Goal: Transaction & Acquisition: Purchase product/service

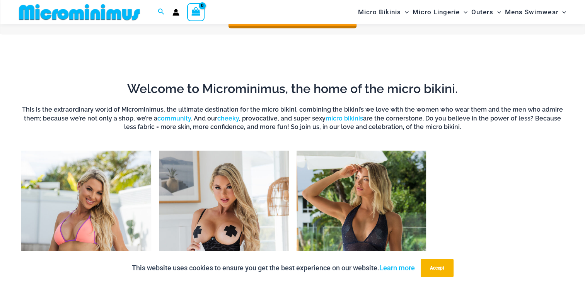
scroll to position [573, 0]
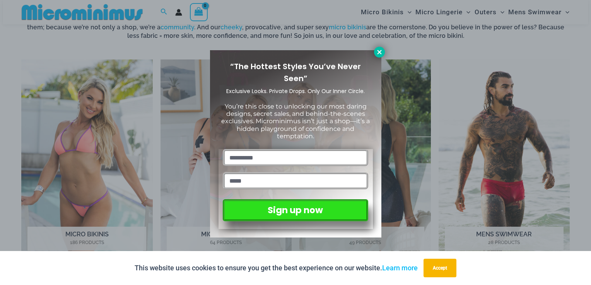
click at [377, 52] on icon at bounding box center [379, 52] width 7 height 7
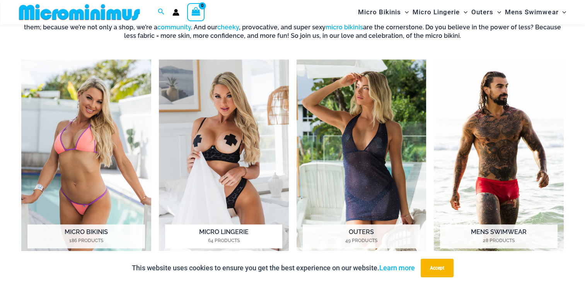
click at [221, 155] on img "Visit product category Micro Lingerie" at bounding box center [224, 160] width 130 height 200
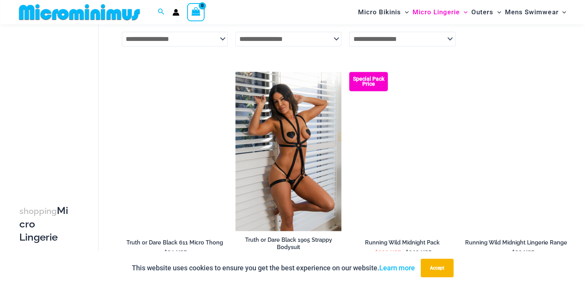
scroll to position [541, 0]
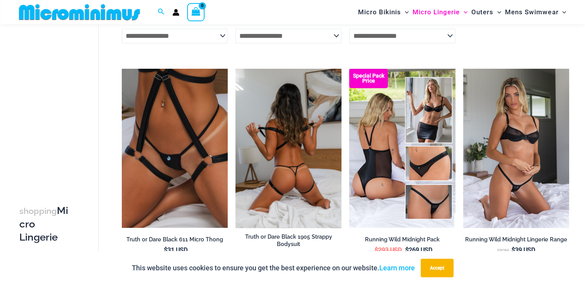
click at [279, 162] on img at bounding box center [288, 148] width 106 height 159
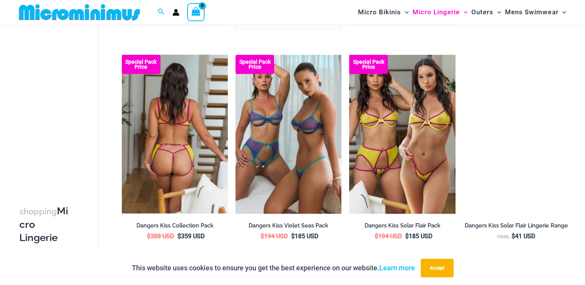
scroll to position [1778, 0]
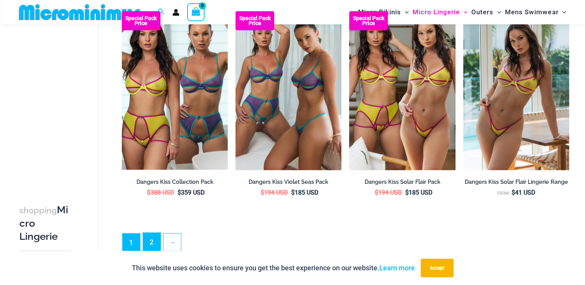
click at [155, 248] on link "2" at bounding box center [151, 242] width 17 height 18
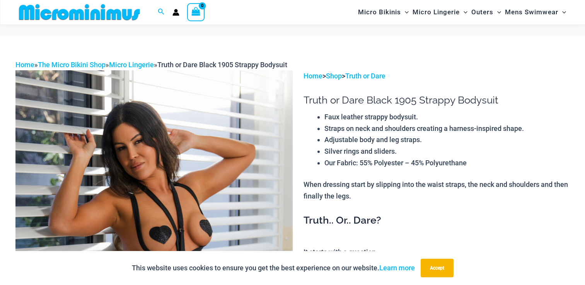
scroll to position [457, 0]
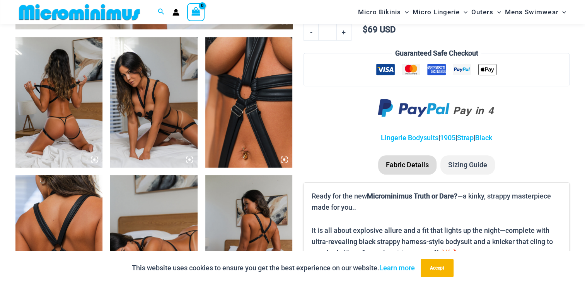
click at [283, 157] on icon at bounding box center [284, 159] width 7 height 7
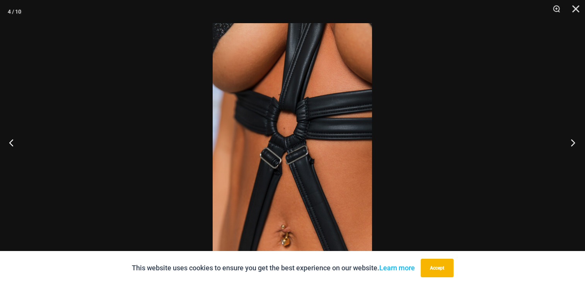
click at [573, 145] on button "Next" at bounding box center [570, 142] width 29 height 39
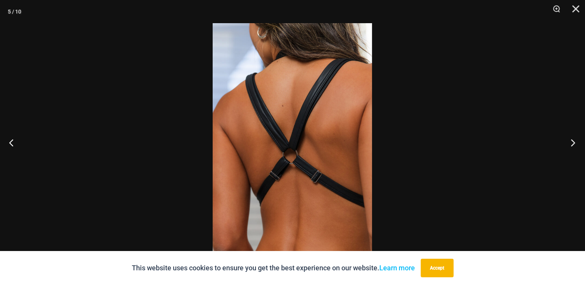
click at [573, 145] on button "Next" at bounding box center [570, 142] width 29 height 39
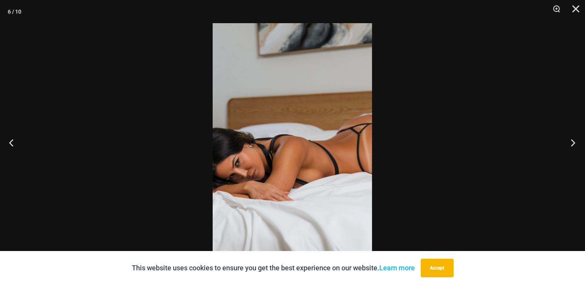
click at [573, 145] on button "Next" at bounding box center [570, 142] width 29 height 39
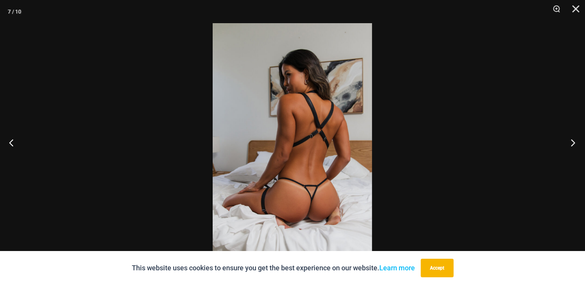
click at [573, 145] on button "Next" at bounding box center [570, 142] width 29 height 39
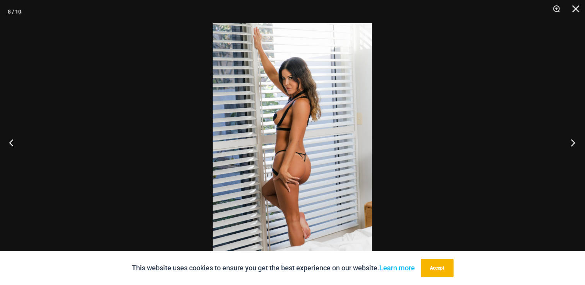
click at [573, 145] on button "Next" at bounding box center [570, 142] width 29 height 39
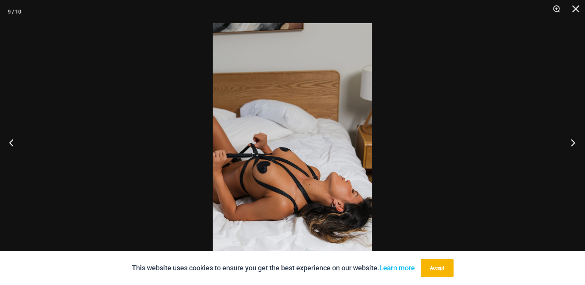
click at [573, 145] on button "Next" at bounding box center [570, 142] width 29 height 39
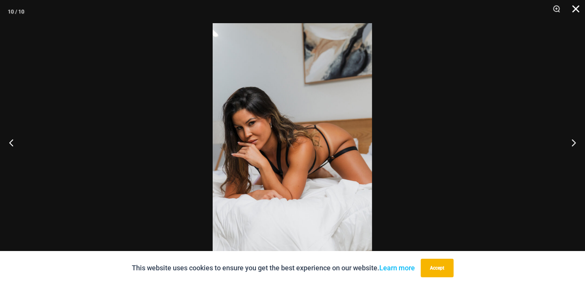
click at [574, 7] on button "Close" at bounding box center [572, 11] width 19 height 23
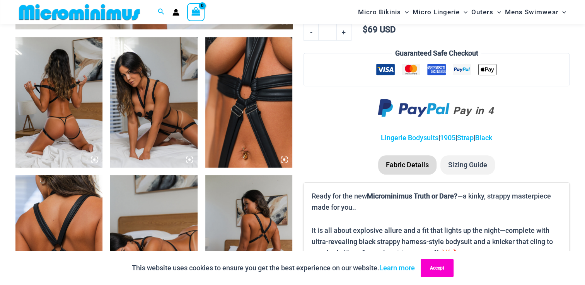
drag, startPoint x: 440, startPoint y: 270, endPoint x: 423, endPoint y: 267, distance: 16.9
click at [440, 269] on button "Accept" at bounding box center [437, 268] width 33 height 19
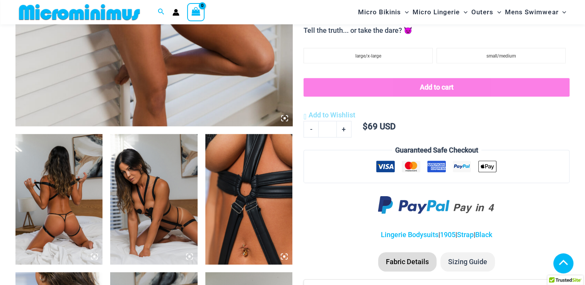
scroll to position [302, 0]
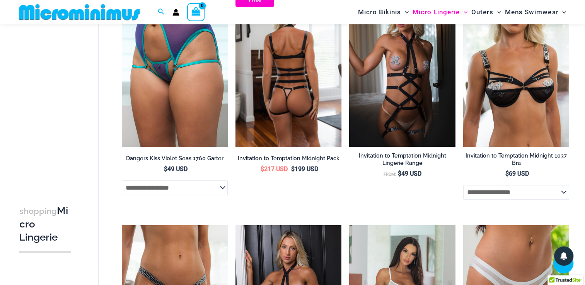
scroll to position [457, 0]
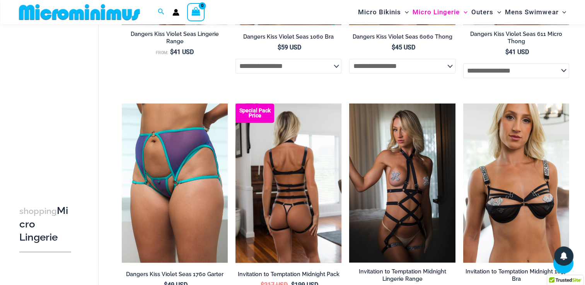
click at [254, 207] on img at bounding box center [288, 183] width 106 height 159
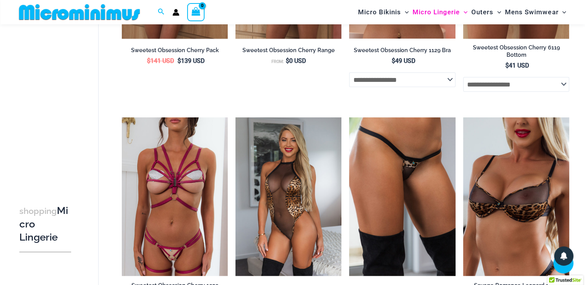
scroll to position [1385, 0]
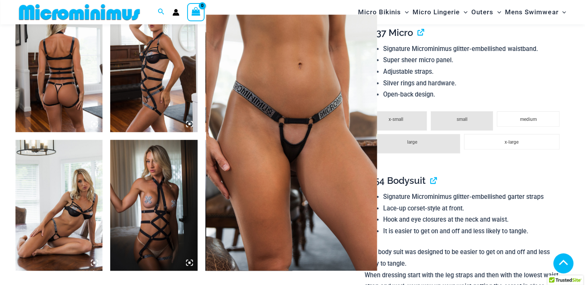
scroll to position [457, 0]
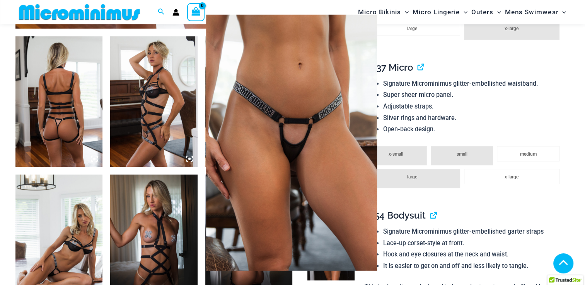
click at [281, 147] on img at bounding box center [291, 143] width 171 height 256
click at [164, 227] on div at bounding box center [292, 142] width 585 height 285
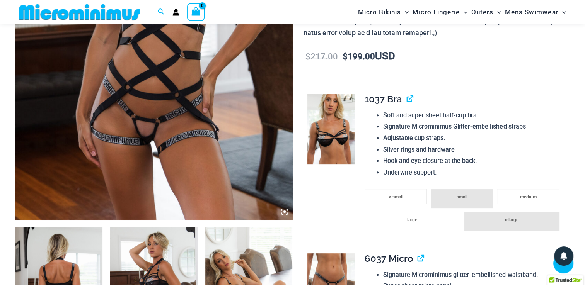
scroll to position [264, 0]
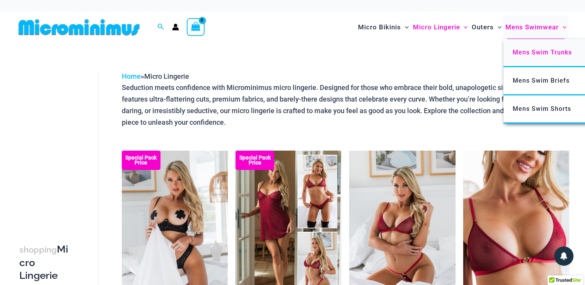
click at [537, 56] on span "Mens Swim Trunks" at bounding box center [542, 52] width 59 height 7
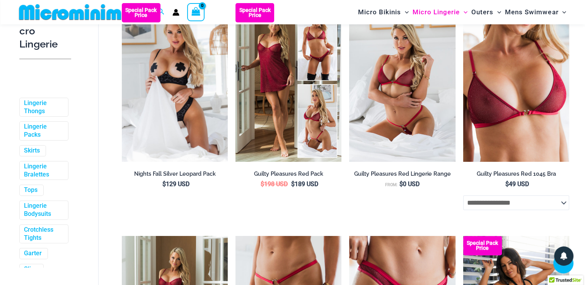
scroll to position [187, 0]
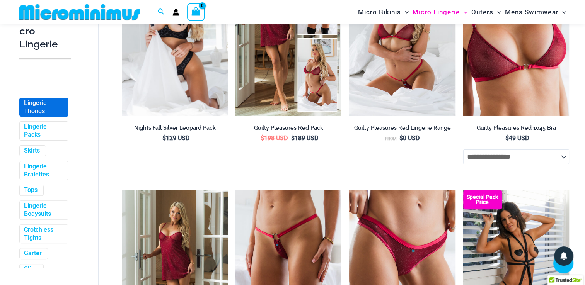
click at [43, 110] on link "Lingerie Thongs" at bounding box center [43, 107] width 38 height 16
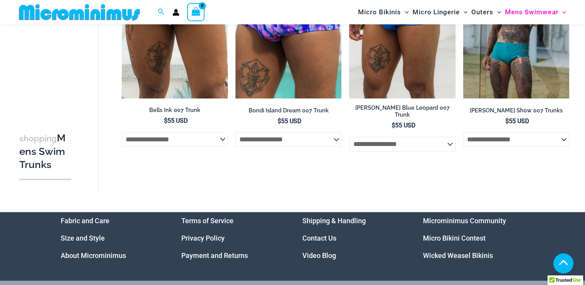
scroll to position [712, 0]
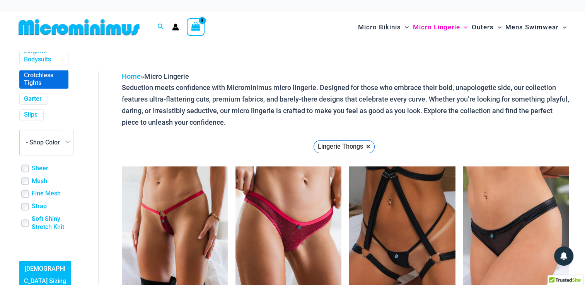
click at [42, 87] on link "Crotchless Tights" at bounding box center [43, 80] width 38 height 16
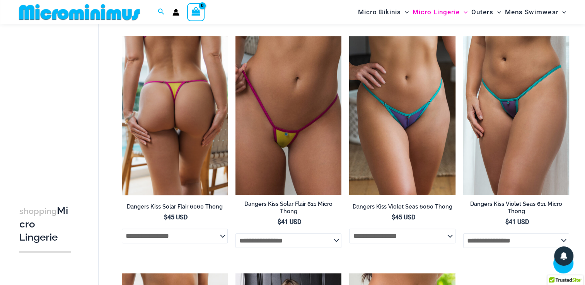
scroll to position [501, 0]
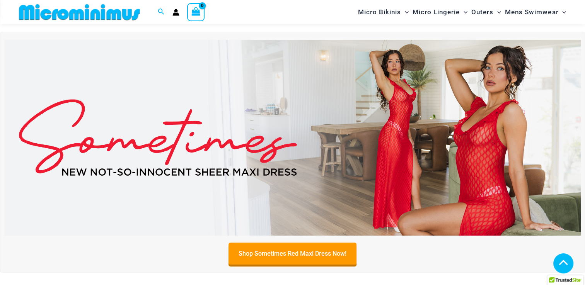
scroll to position [243, 0]
click at [411, 128] on img at bounding box center [292, 138] width 576 height 196
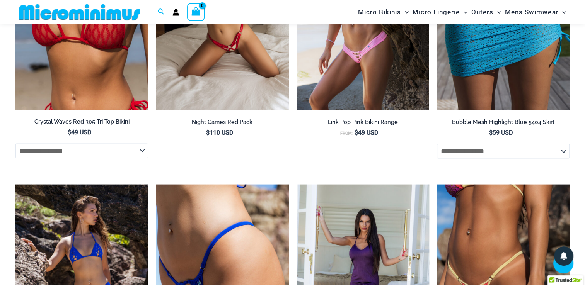
scroll to position [1539, 0]
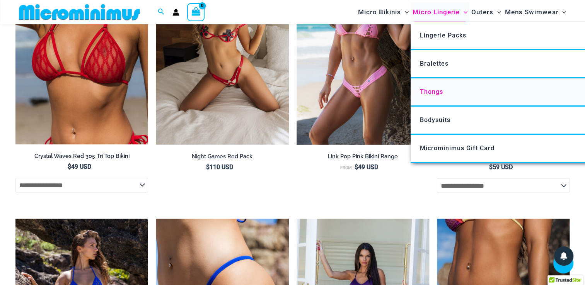
click at [428, 91] on span "Thongs" at bounding box center [431, 91] width 23 height 7
